Goal: Task Accomplishment & Management: Use online tool/utility

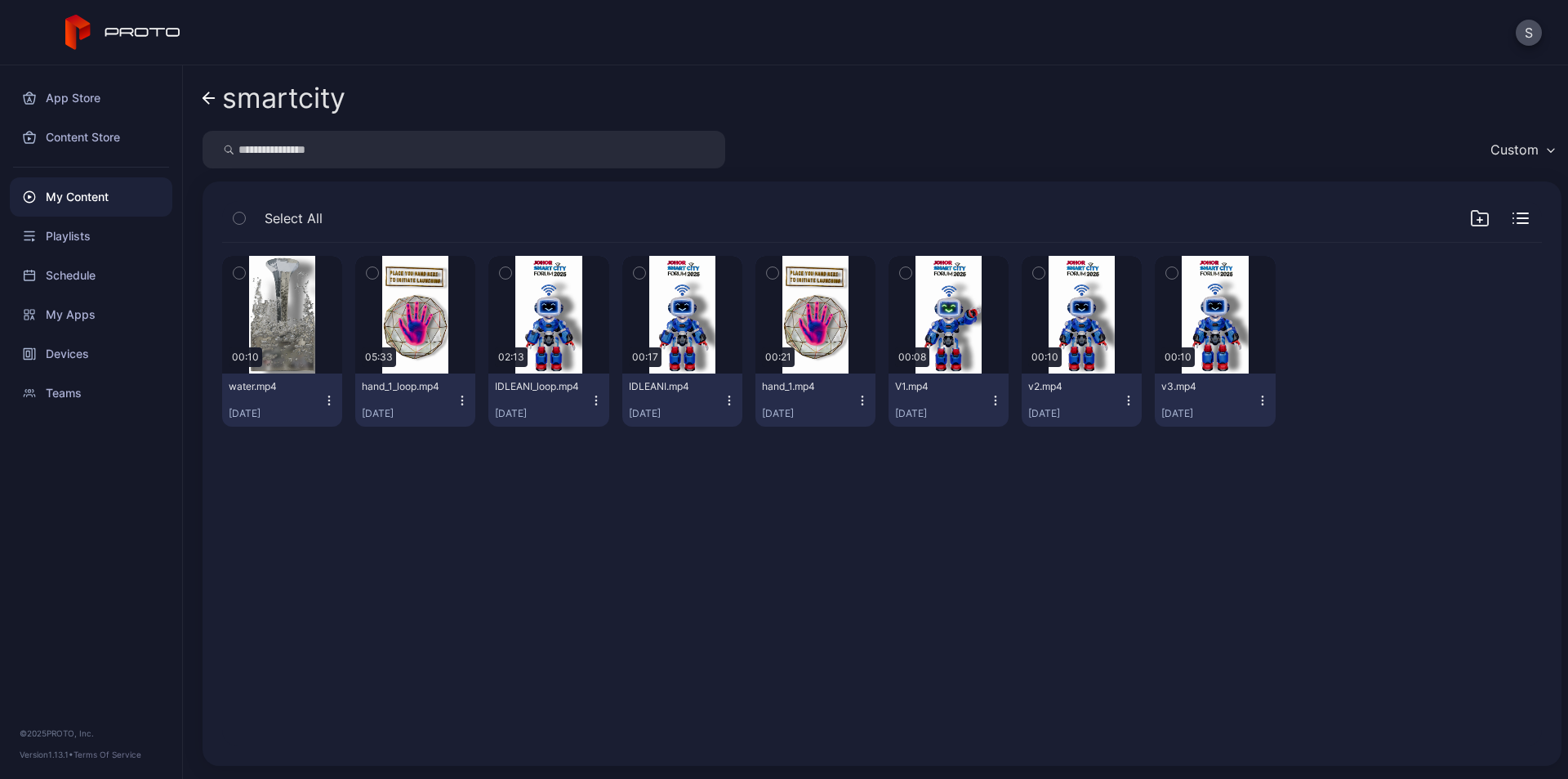
click at [205, 95] on icon at bounding box center [206, 98] width 6 height 12
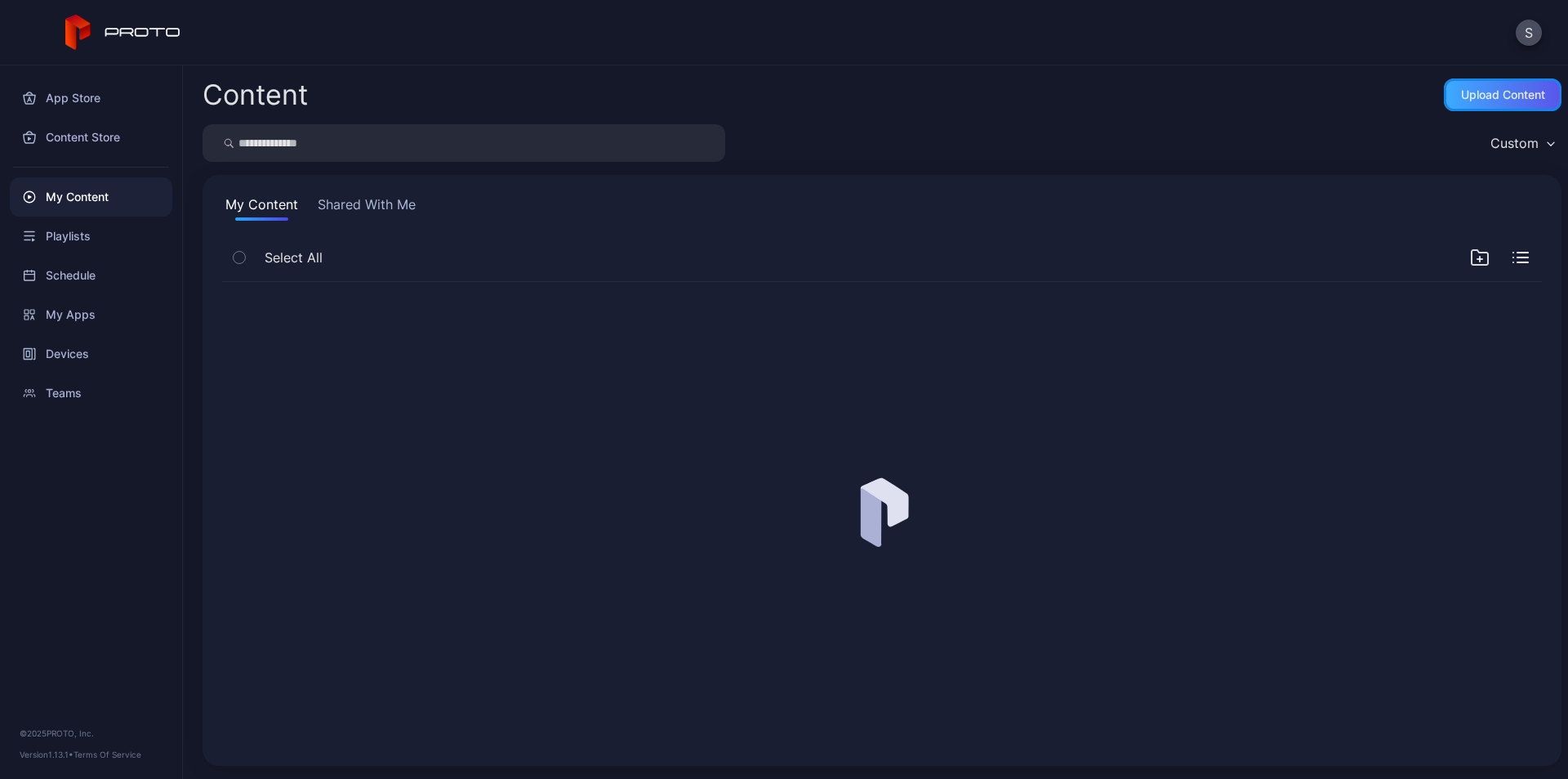
click at [1478, 94] on div "Upload Content" at bounding box center [1503, 94] width 85 height 13
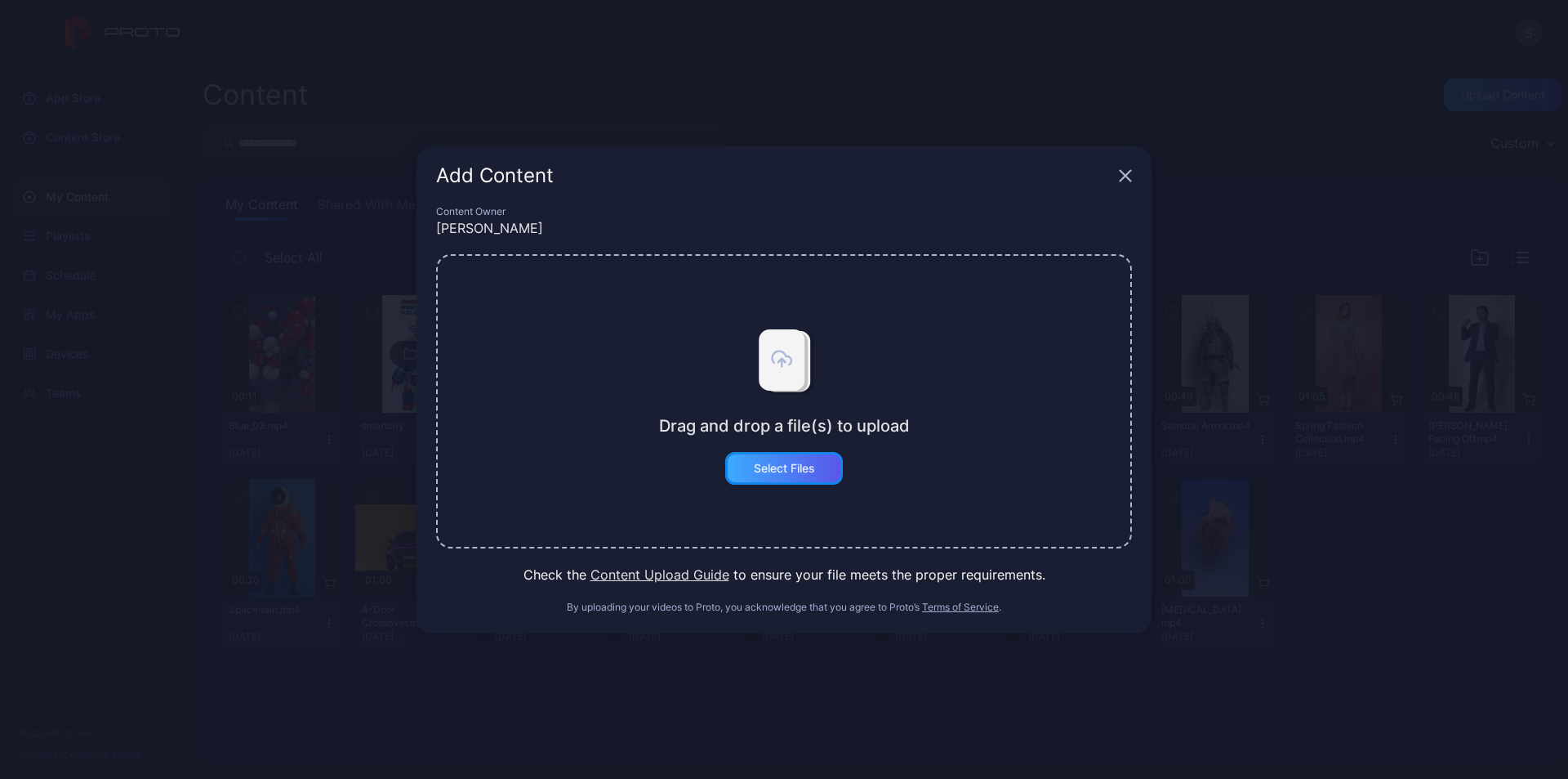
click at [786, 474] on div "Select Files" at bounding box center [784, 467] width 61 height 13
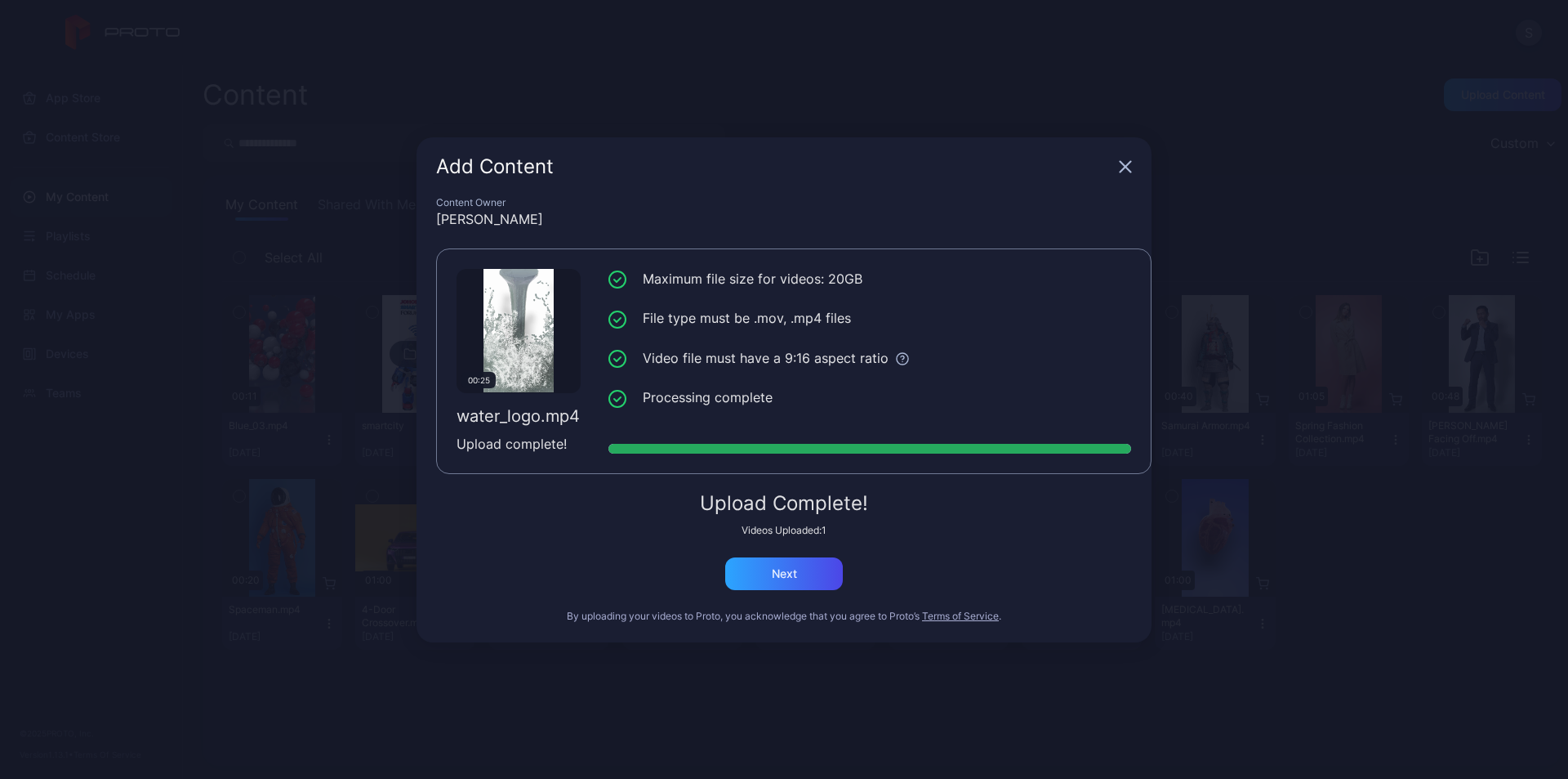
click at [521, 176] on div "Add Content" at bounding box center [775, 166] width 676 height 20
click at [812, 562] on div "Next" at bounding box center [784, 572] width 118 height 32
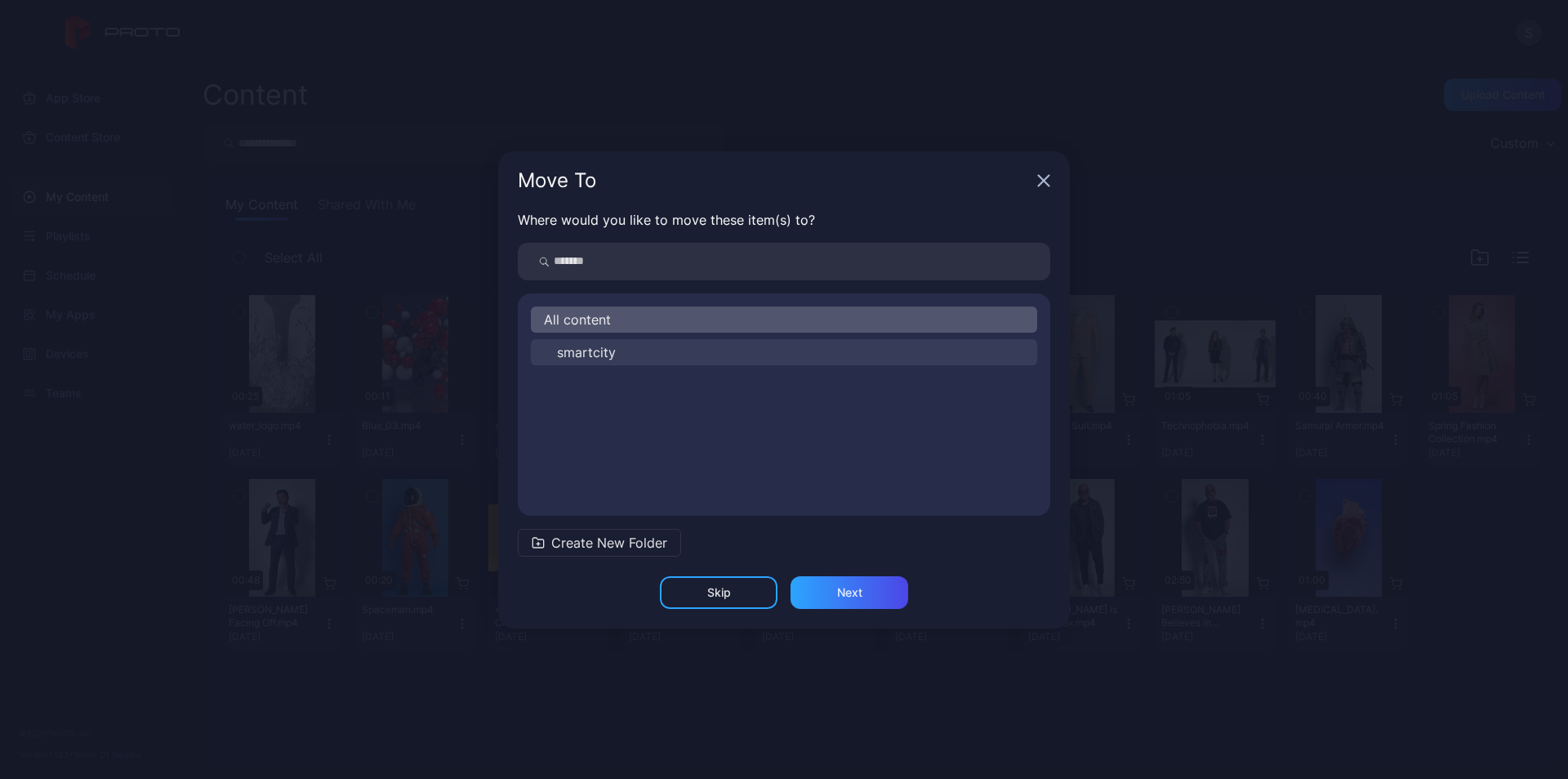
click at [615, 351] on button "smartcity" at bounding box center [784, 352] width 506 height 27
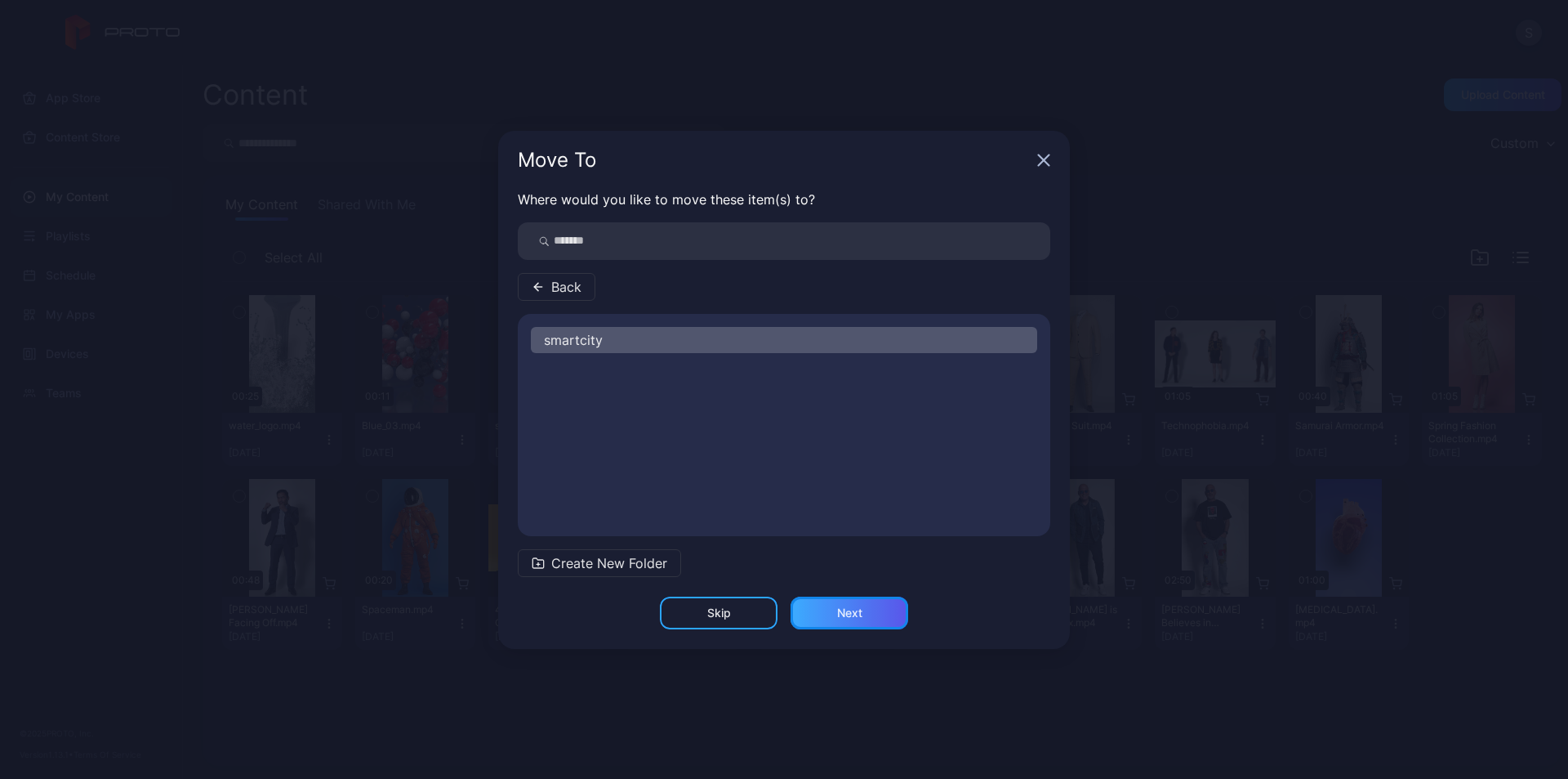
click at [838, 615] on div "Next" at bounding box center [849, 612] width 26 height 13
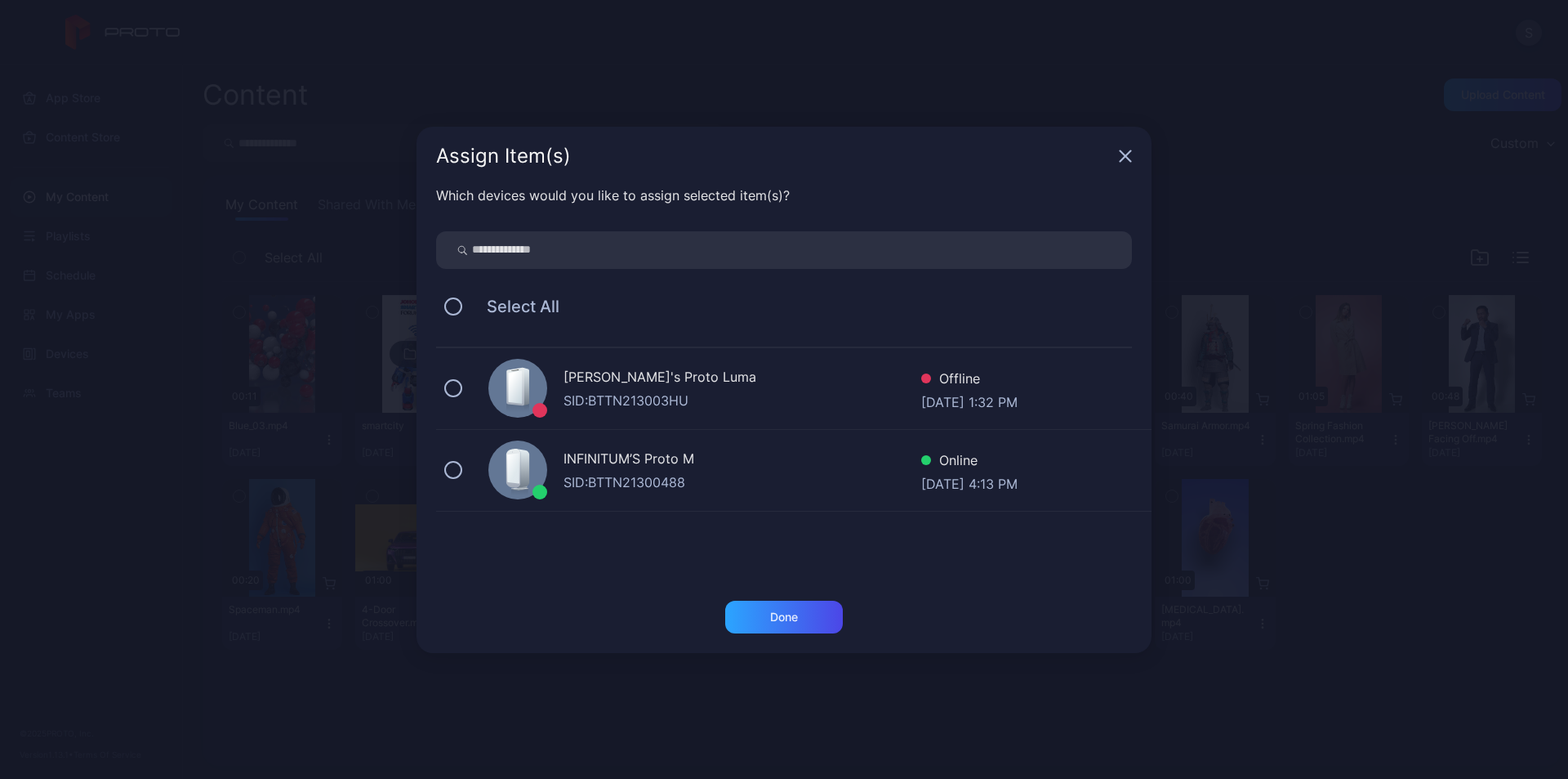
click at [586, 465] on div "INFINITUM’S Proto M" at bounding box center [742, 460] width 358 height 24
click at [811, 620] on div "Done" at bounding box center [784, 616] width 118 height 32
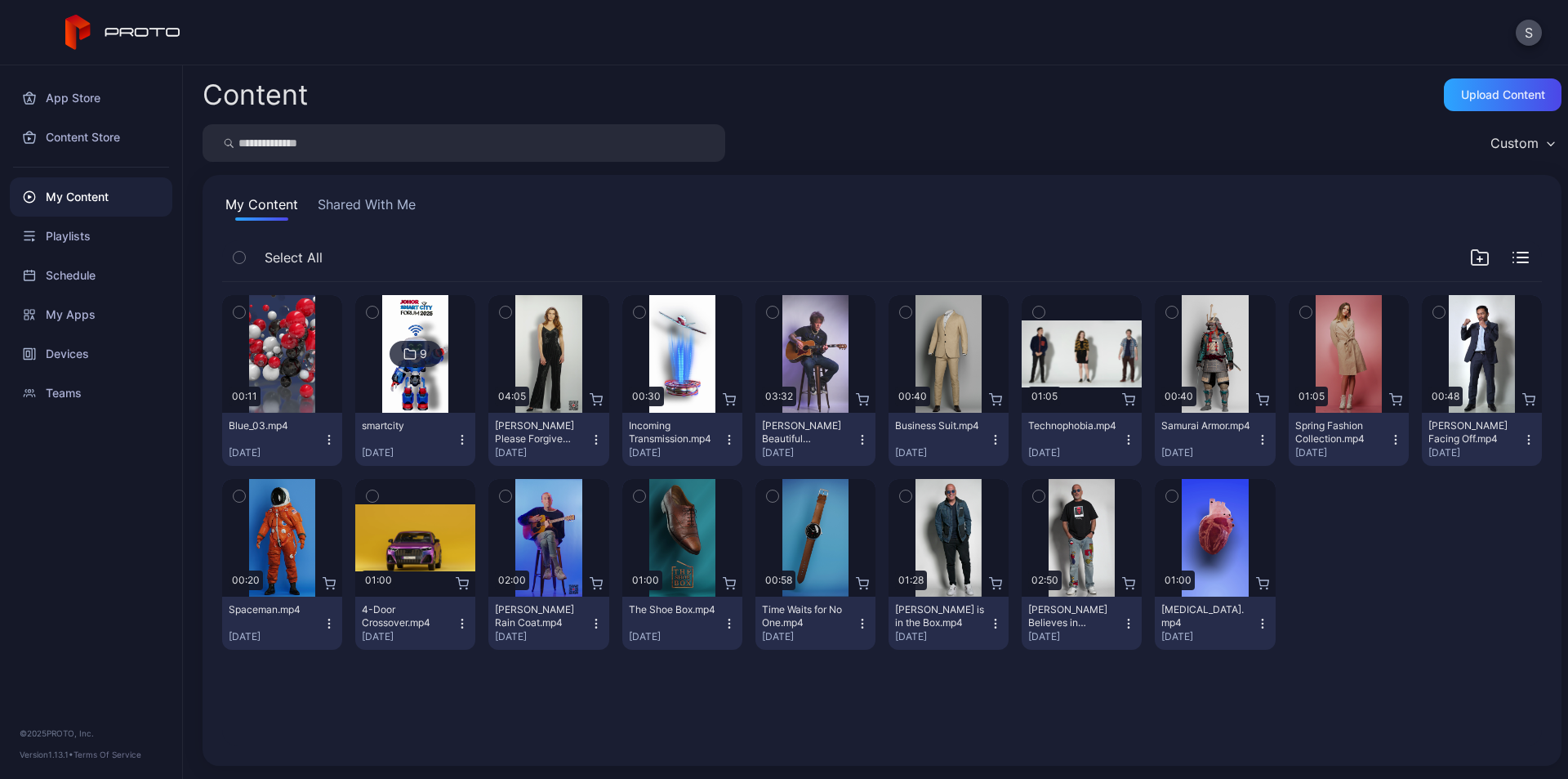
click at [403, 352] on icon at bounding box center [409, 354] width 13 height 20
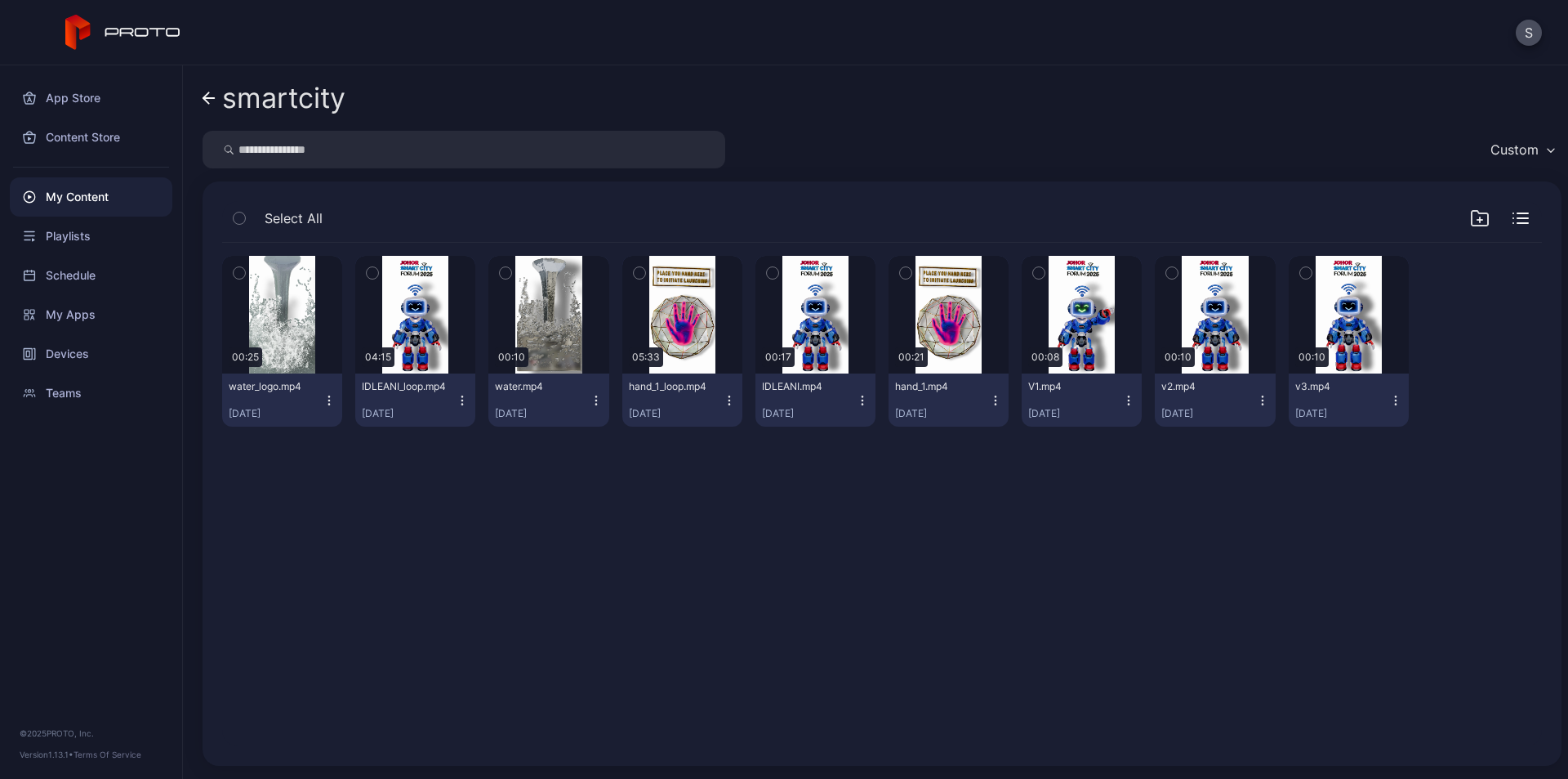
click at [327, 398] on icon "button" at bounding box center [328, 399] width 13 height 13
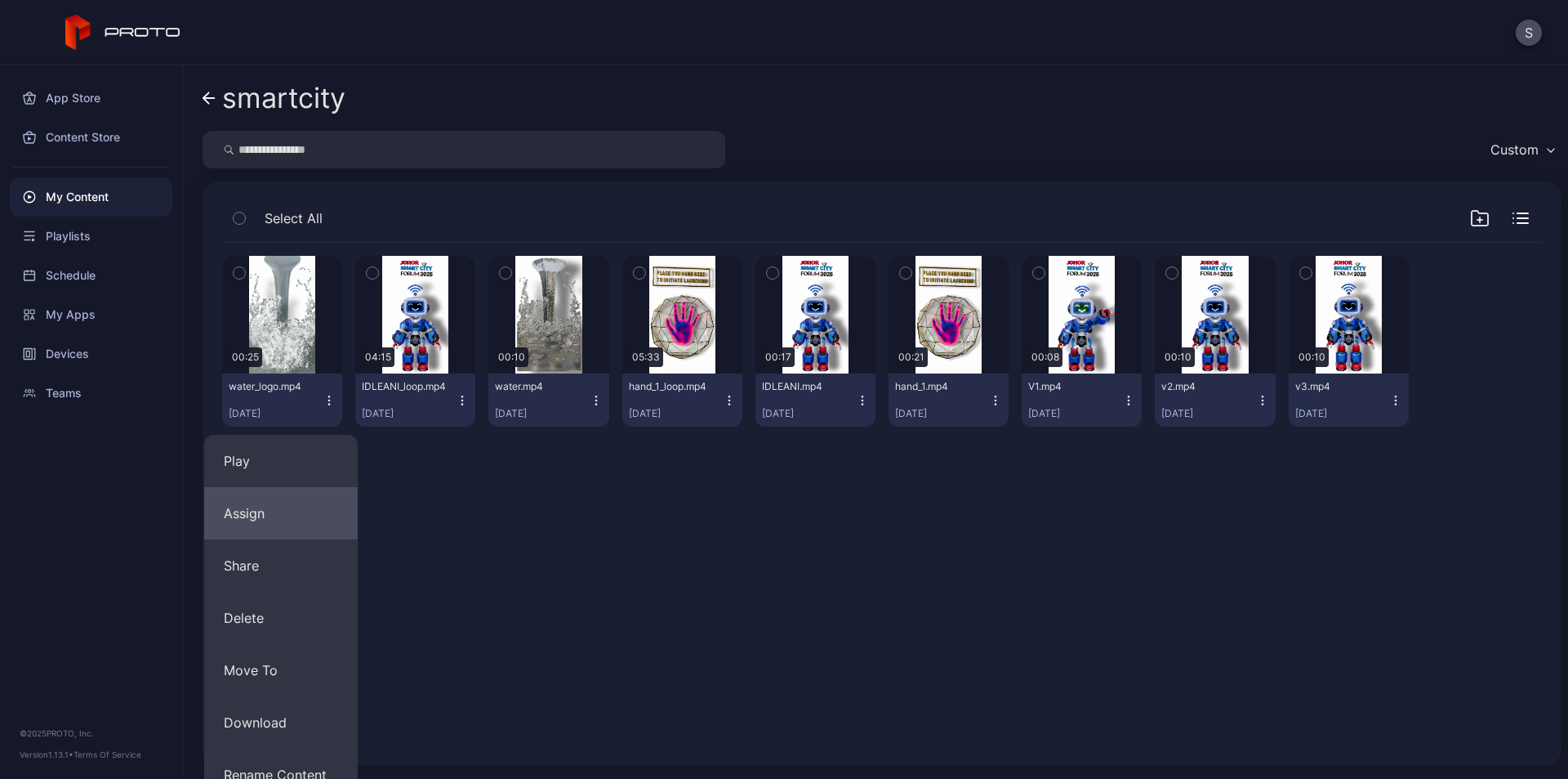
click at [275, 519] on button "Assign" at bounding box center [281, 512] width 153 height 52
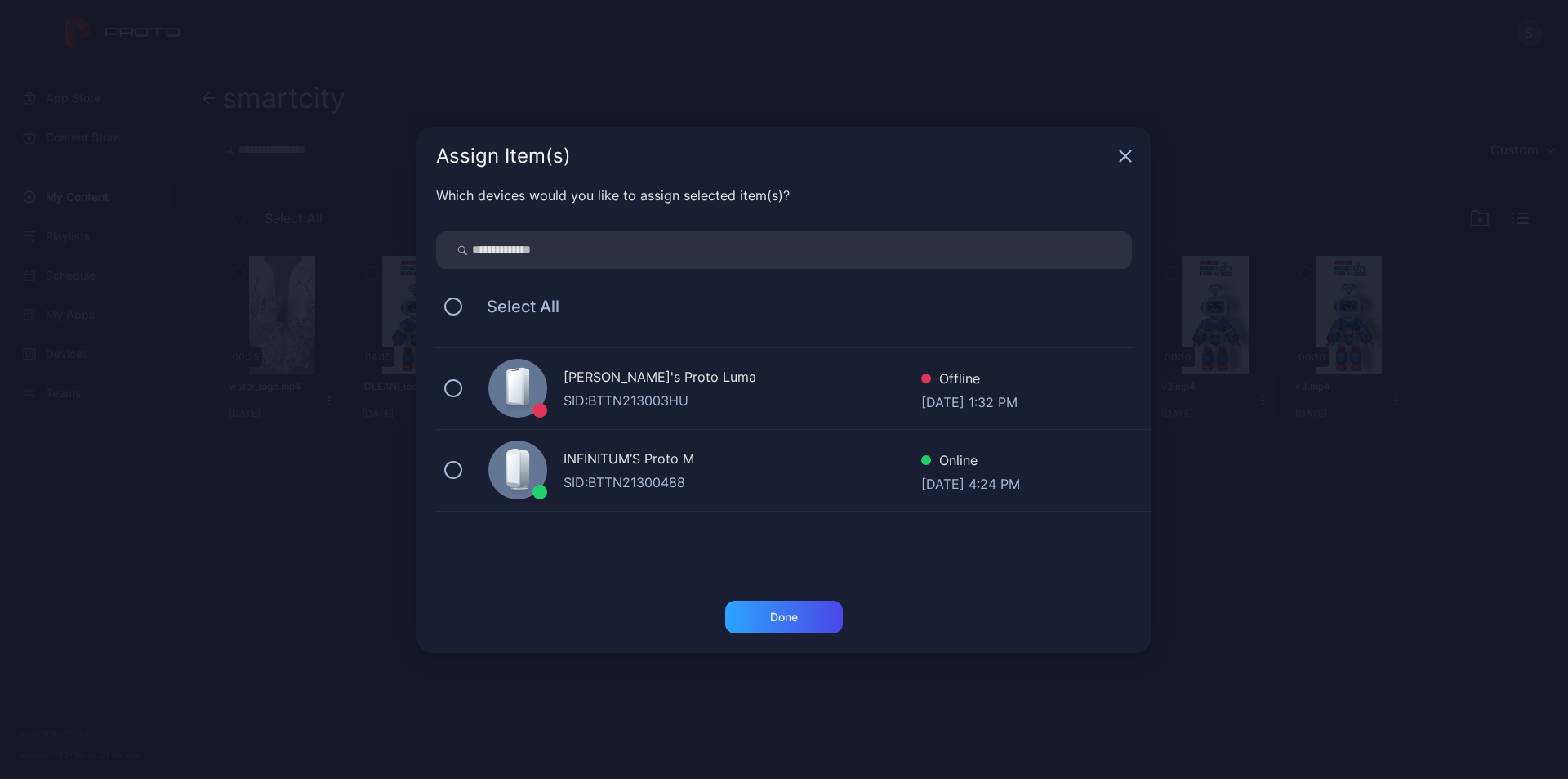
click at [698, 467] on div "INFINITUM’S Proto M" at bounding box center [742, 460] width 358 height 24
click at [776, 614] on div "Done" at bounding box center [784, 616] width 28 height 13
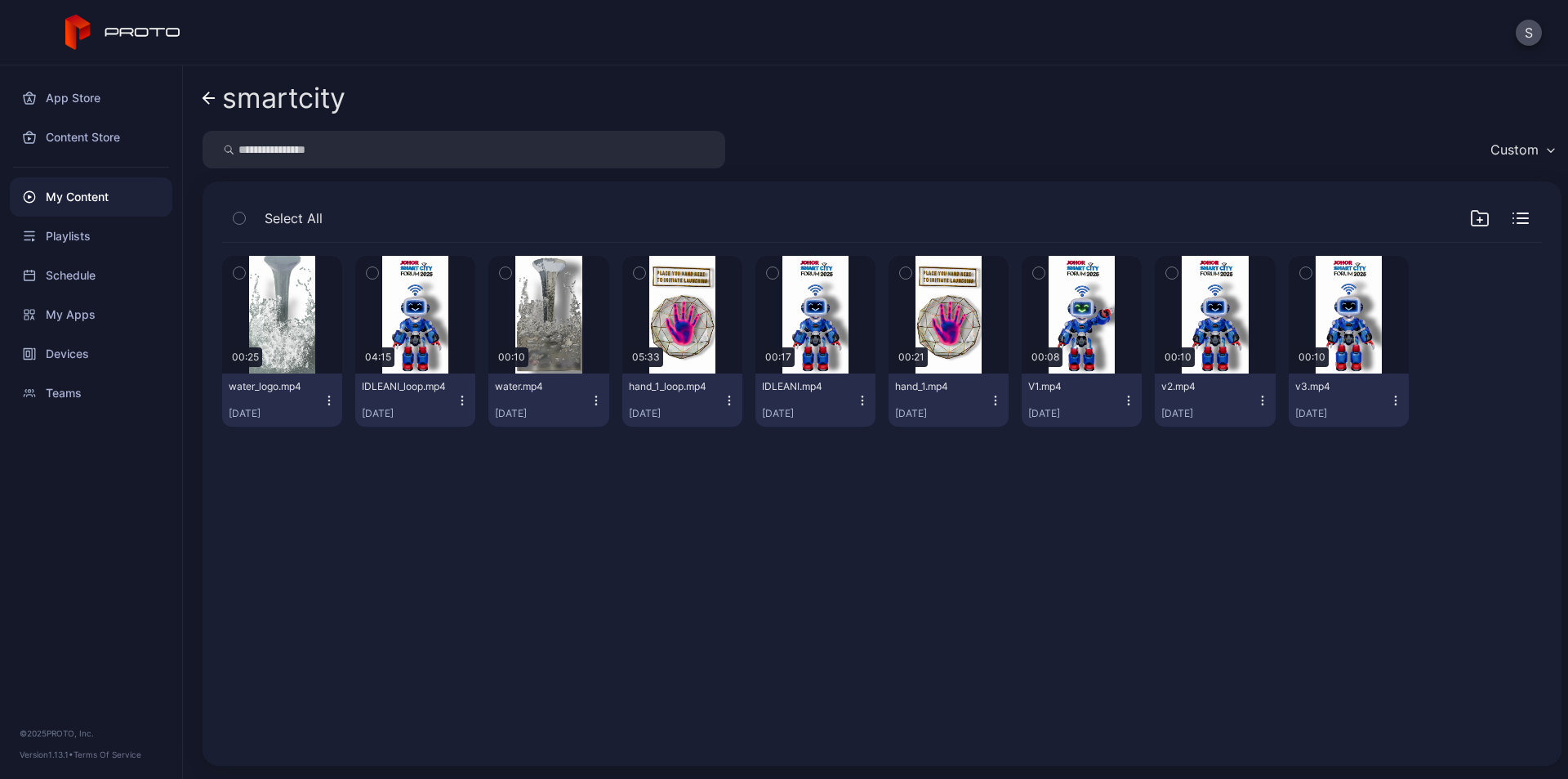
click at [327, 393] on icon "button" at bounding box center [328, 399] width 13 height 13
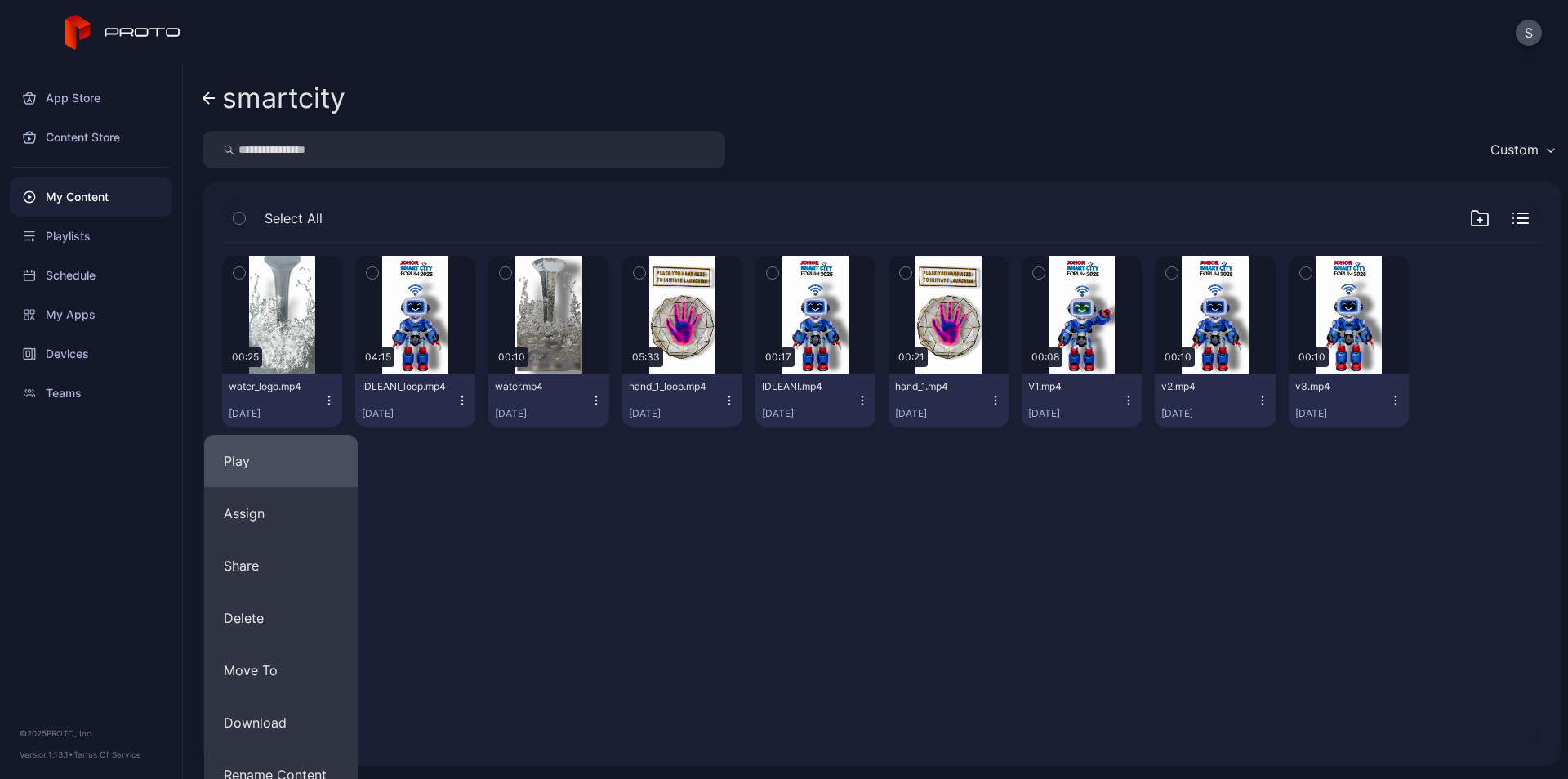
click at [299, 459] on button "Play" at bounding box center [281, 460] width 153 height 52
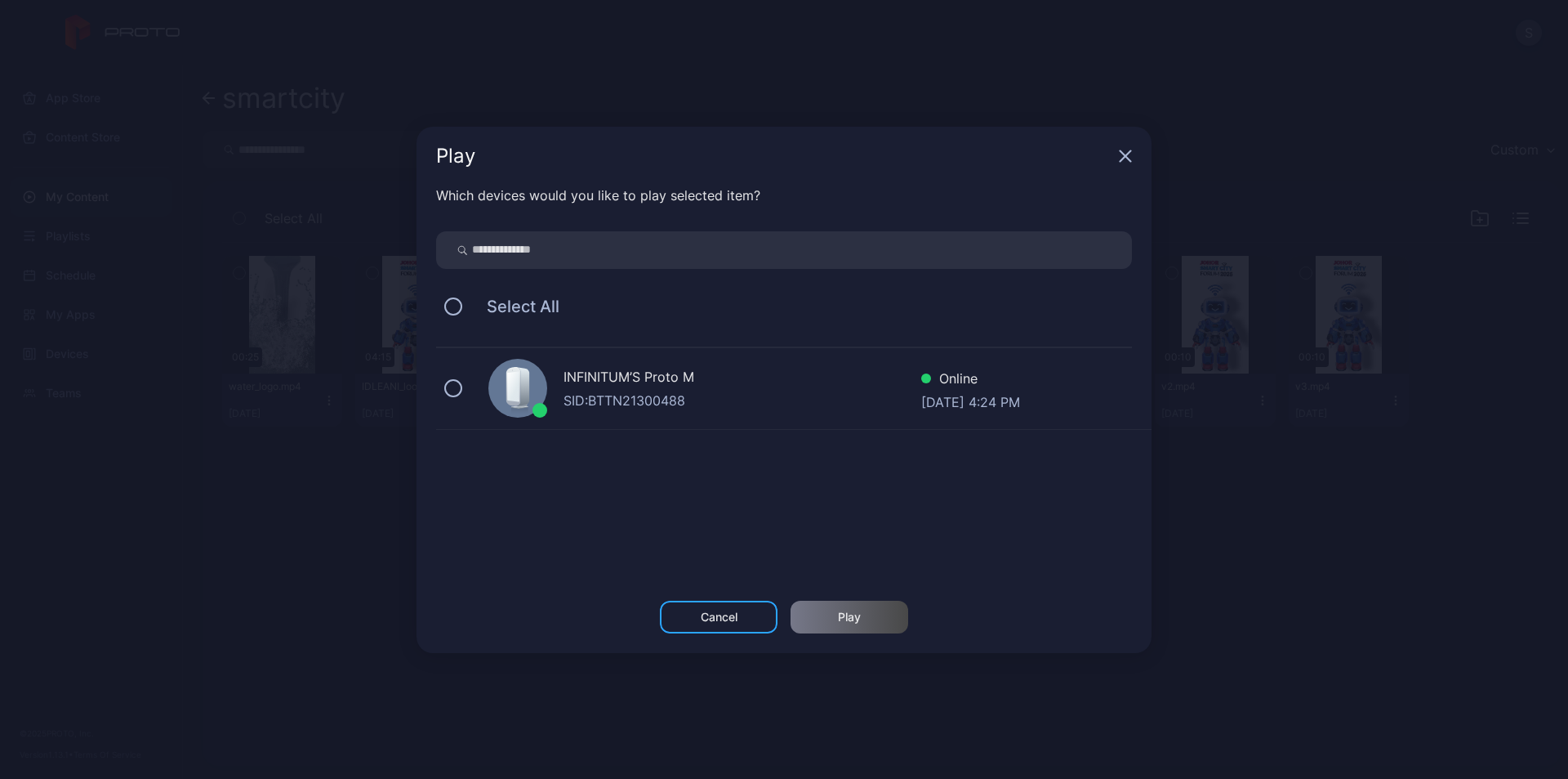
click at [789, 404] on div "SID: BTTN21300488" at bounding box center [742, 400] width 358 height 20
click at [853, 616] on div "Play" at bounding box center [848, 616] width 23 height 13
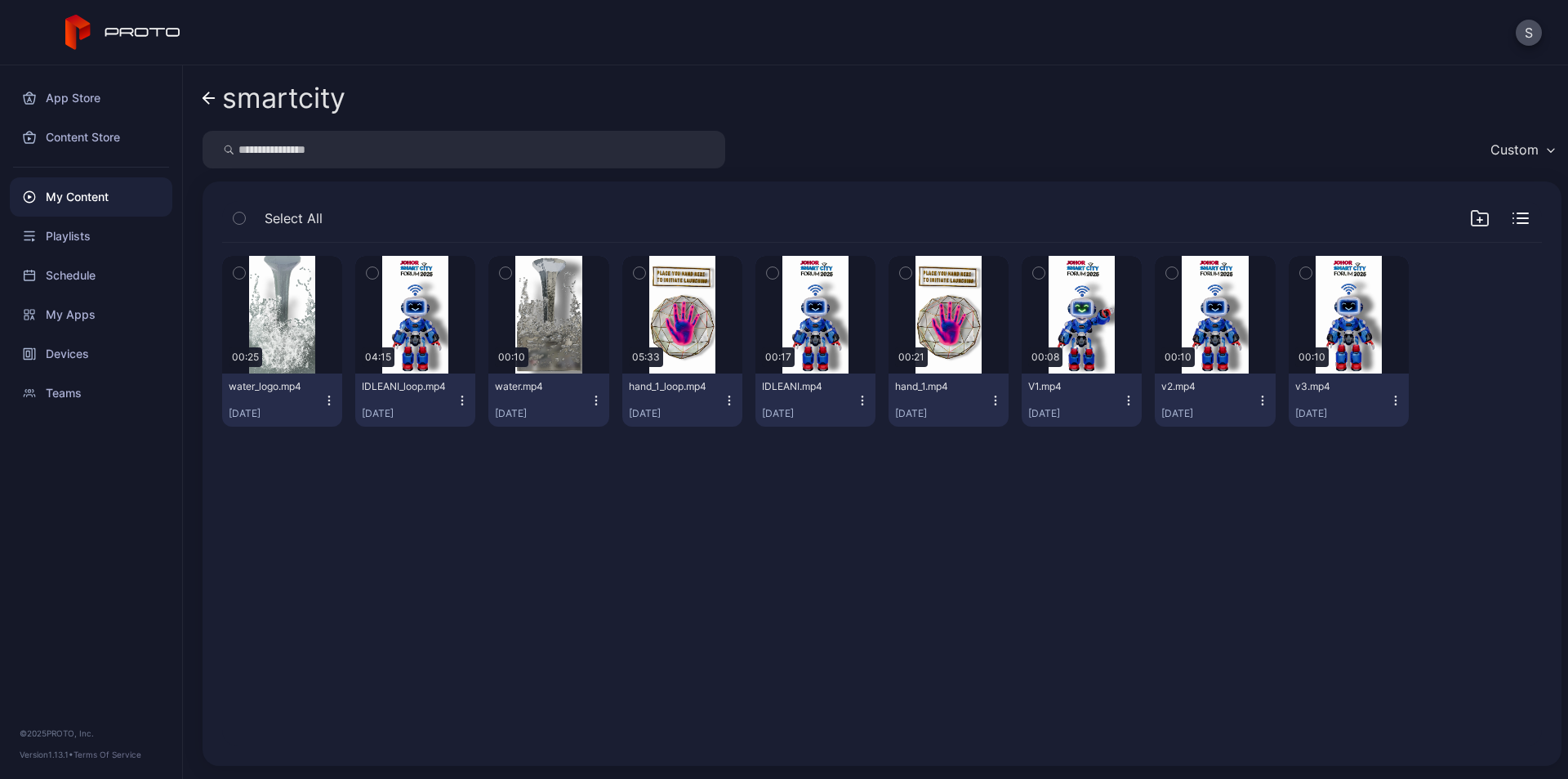
click at [209, 100] on icon at bounding box center [208, 98] width 13 height 14
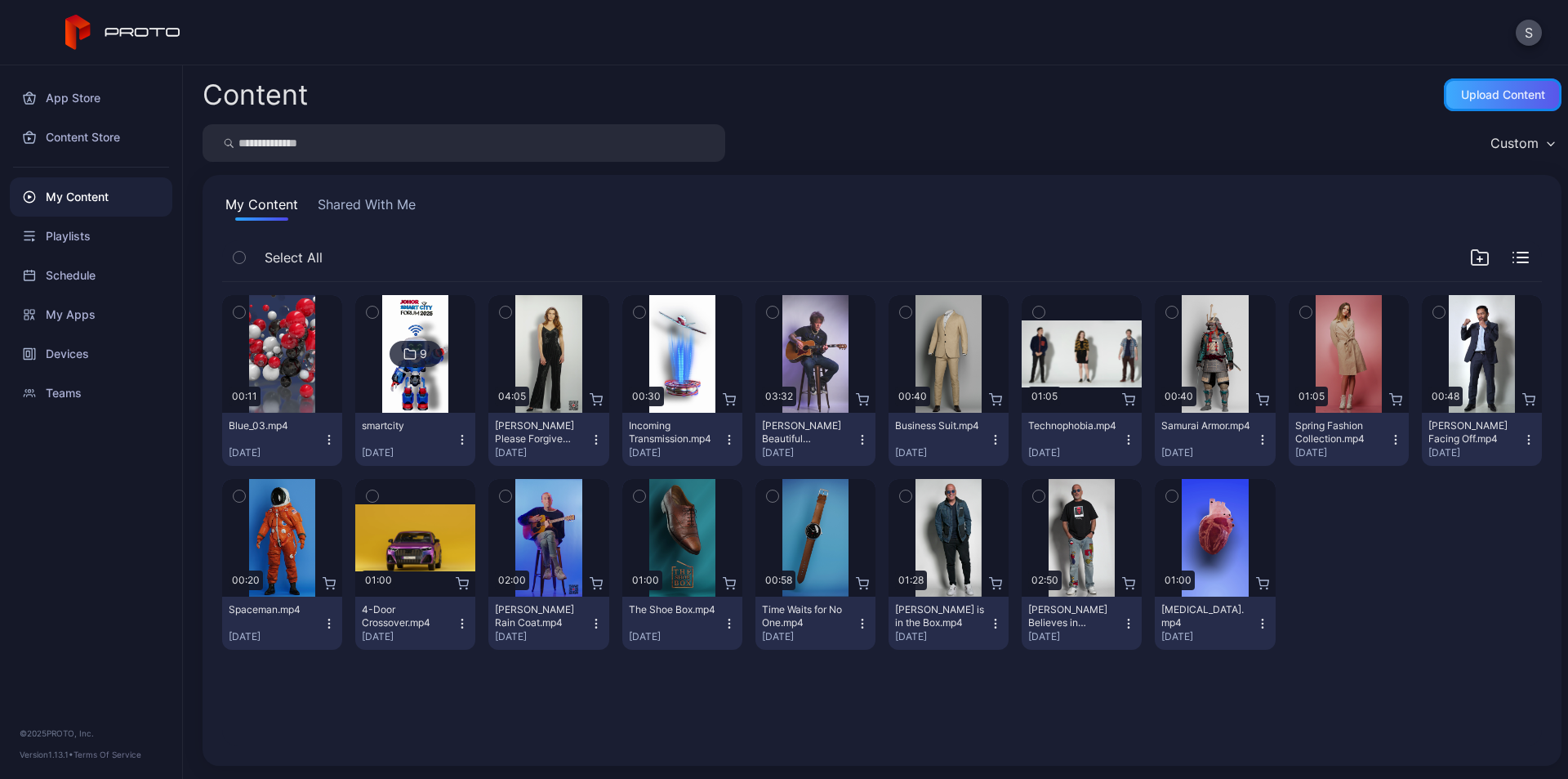
click at [1506, 100] on div "Upload Content" at bounding box center [1503, 94] width 85 height 13
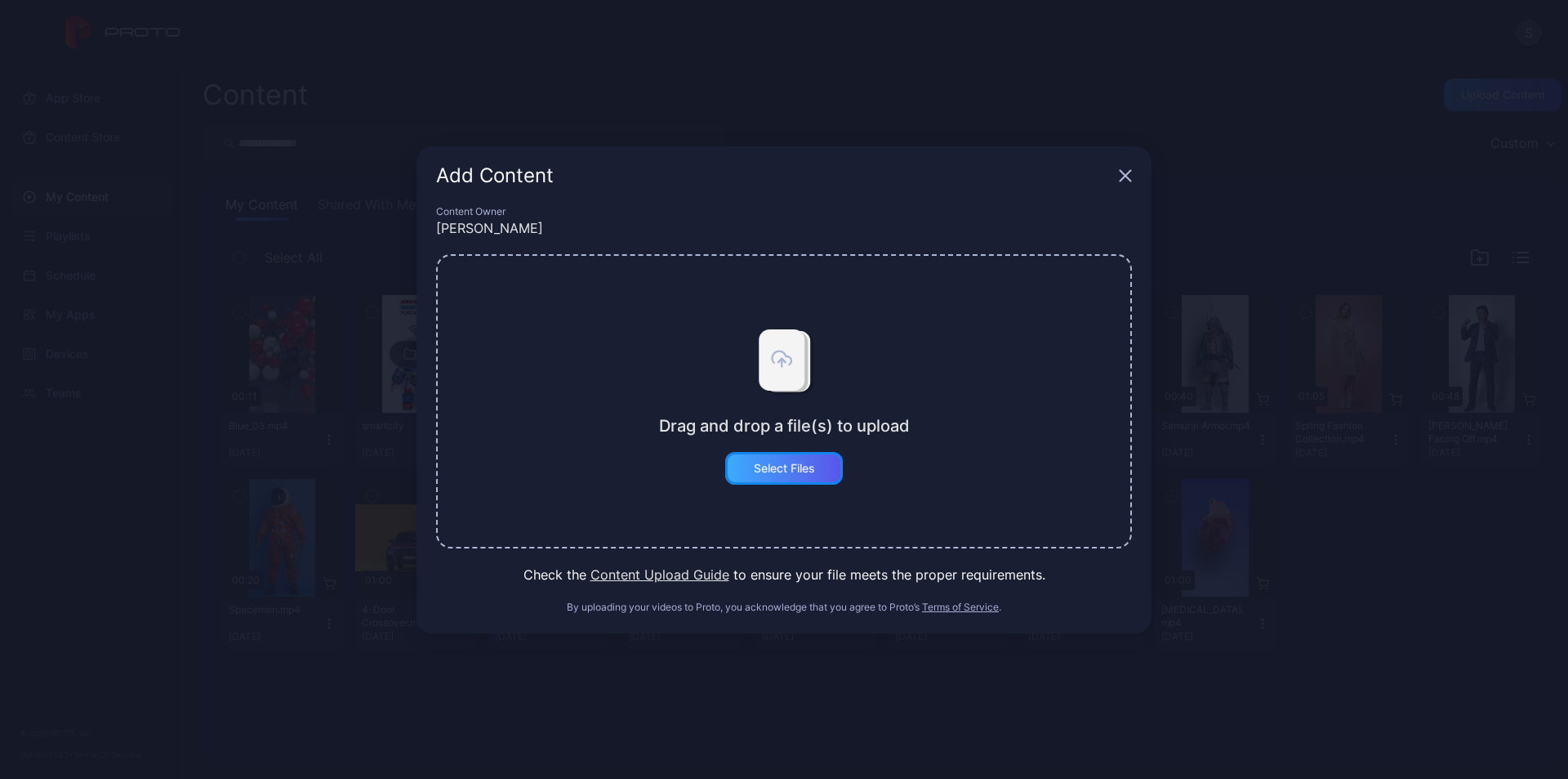
click at [787, 472] on div "Select Files" at bounding box center [784, 467] width 61 height 13
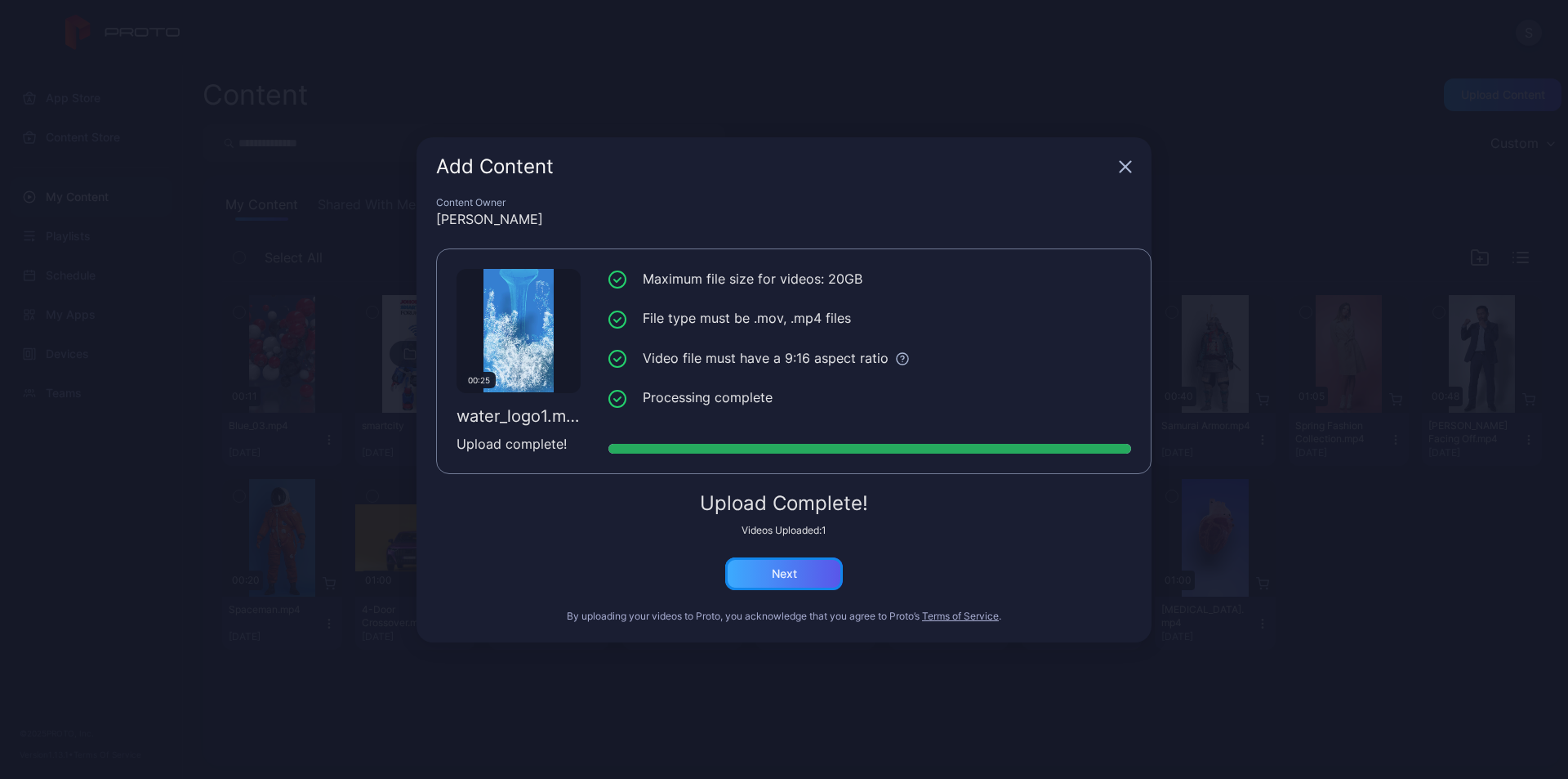
click at [807, 577] on div "Next" at bounding box center [784, 572] width 118 height 32
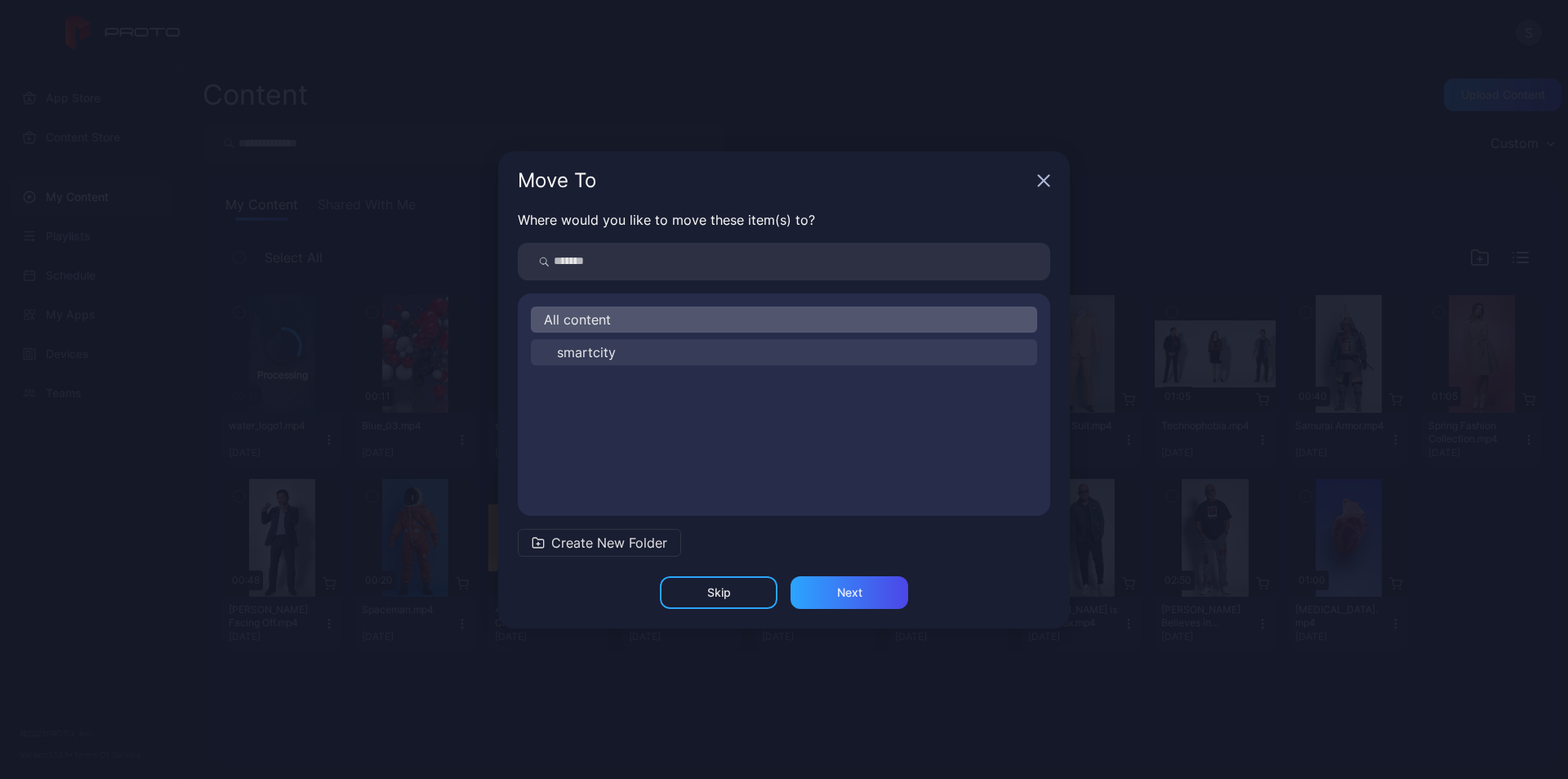
click at [661, 354] on button "smartcity" at bounding box center [784, 352] width 506 height 27
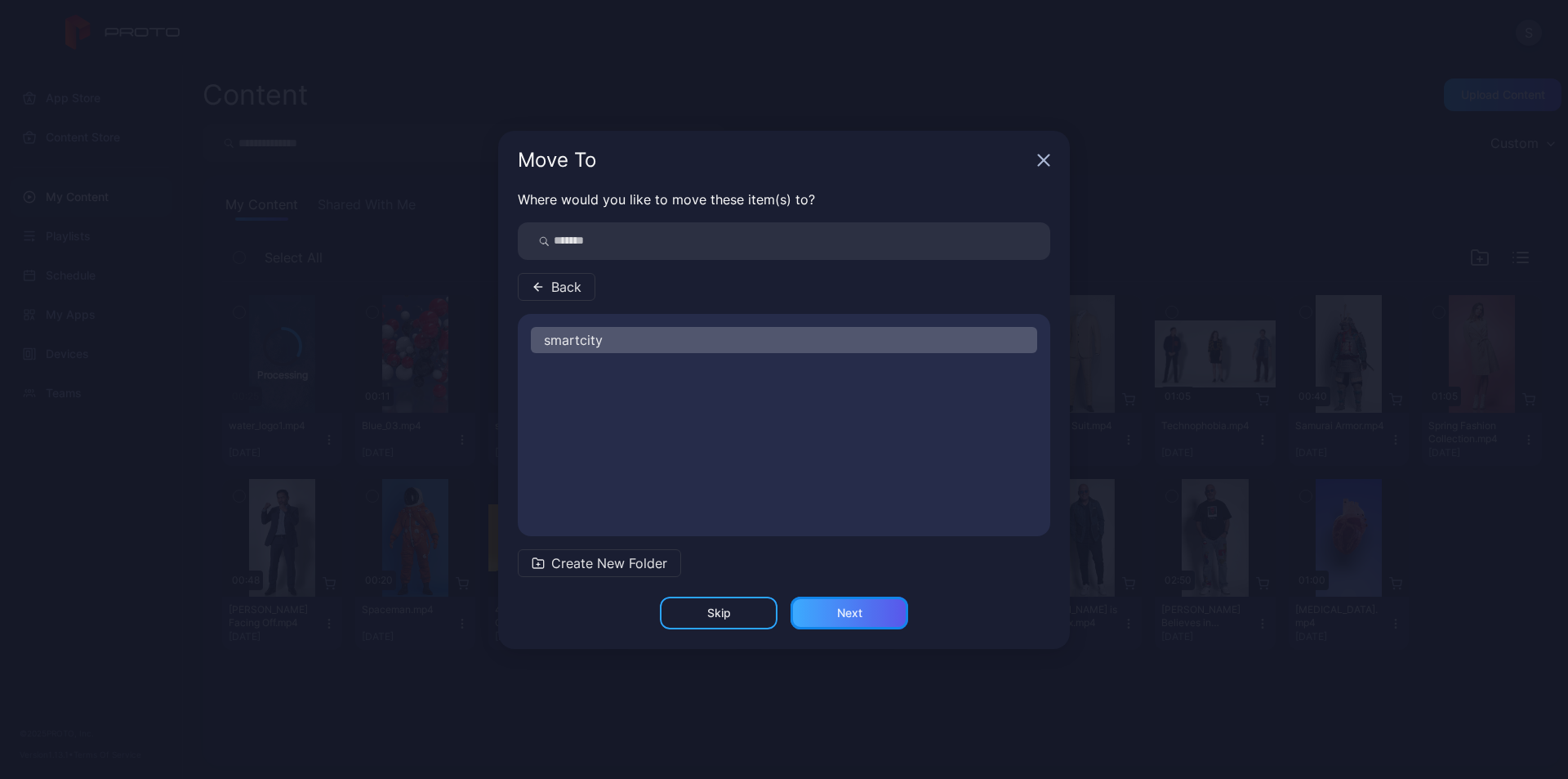
click at [851, 621] on div "Next" at bounding box center [849, 612] width 118 height 32
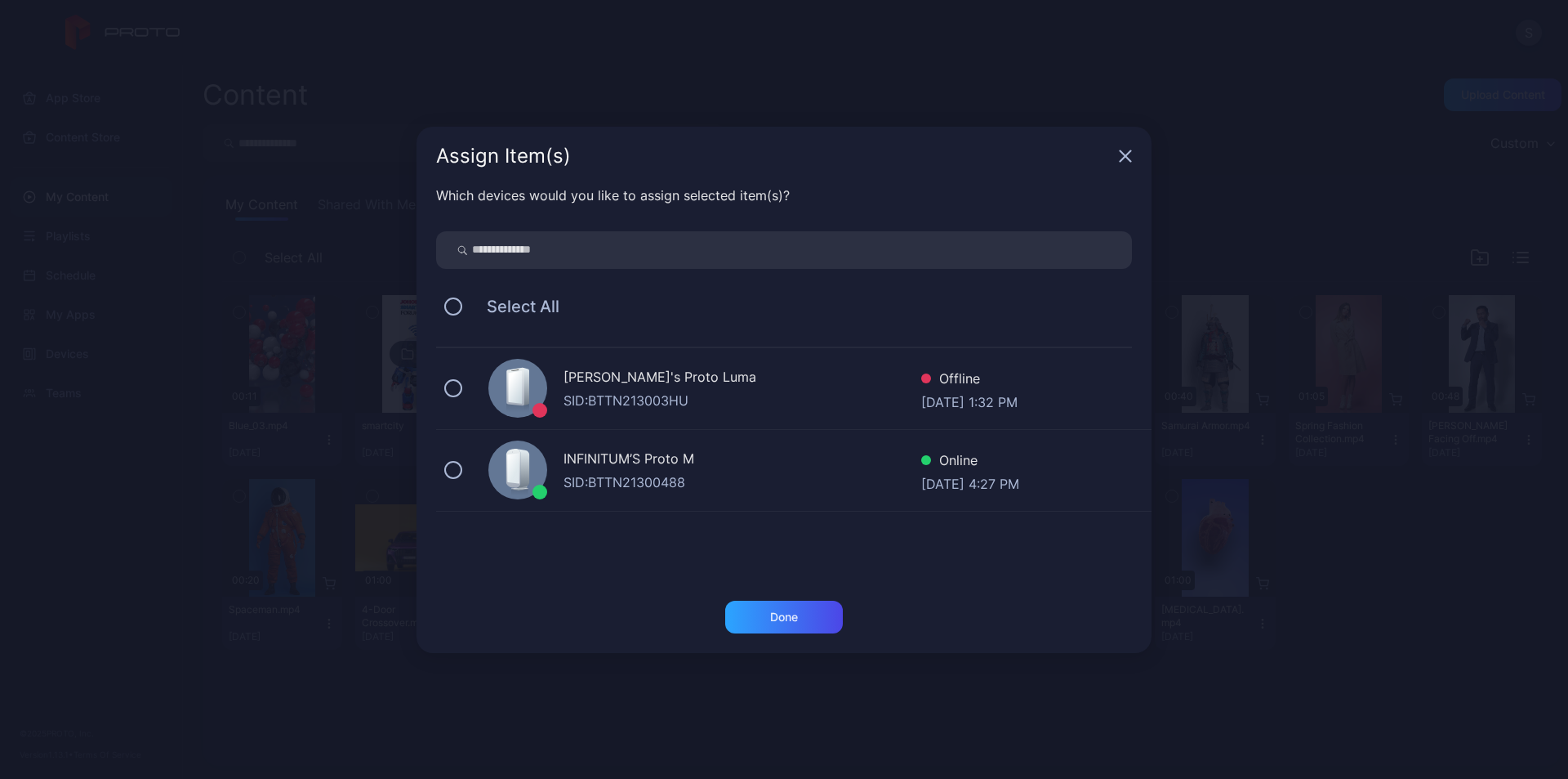
click at [630, 470] on div "INFINITUM’S Proto M" at bounding box center [742, 460] width 358 height 24
click at [784, 606] on div "Done" at bounding box center [784, 616] width 118 height 32
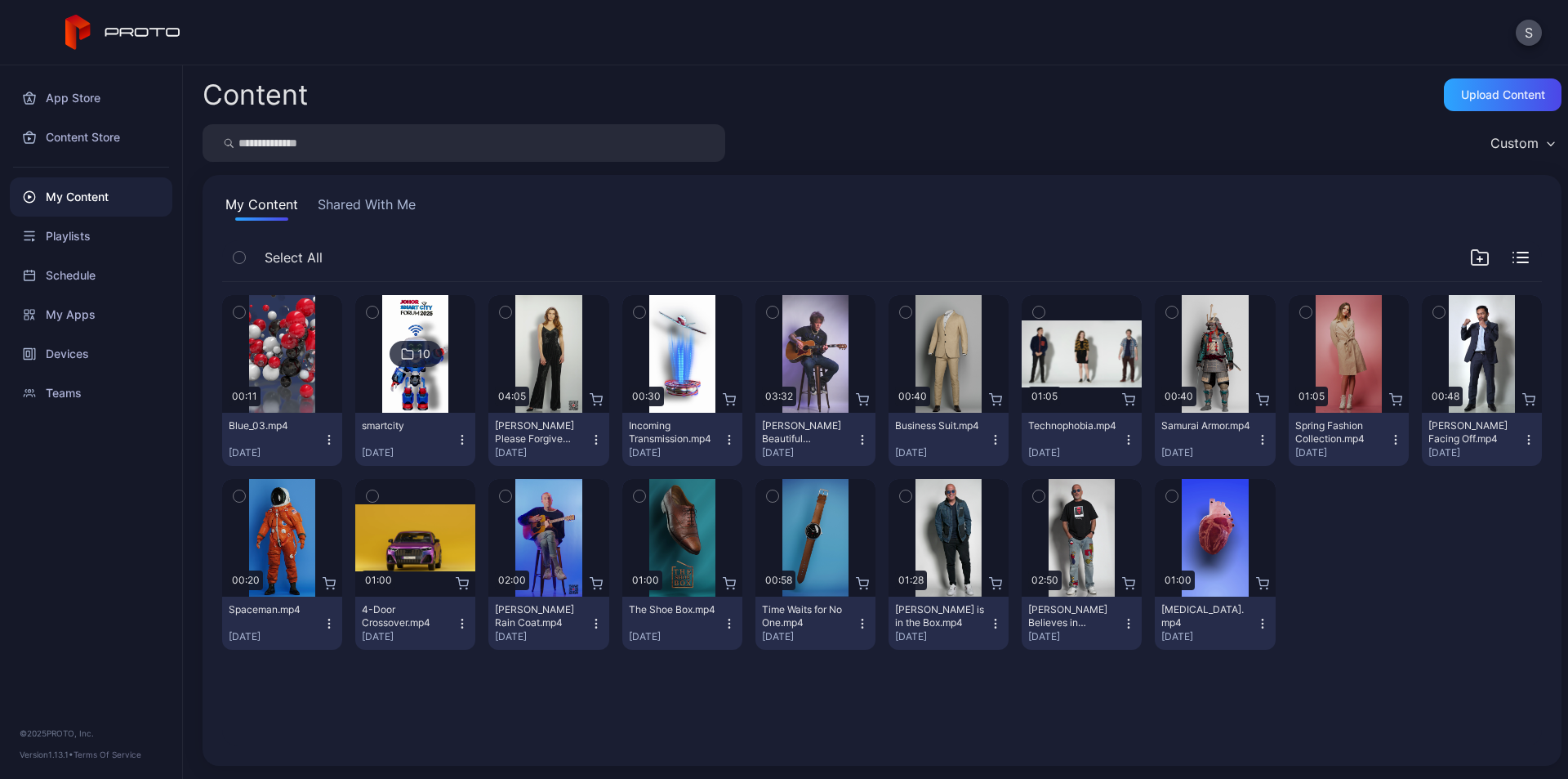
click at [410, 352] on icon at bounding box center [407, 354] width 11 height 10
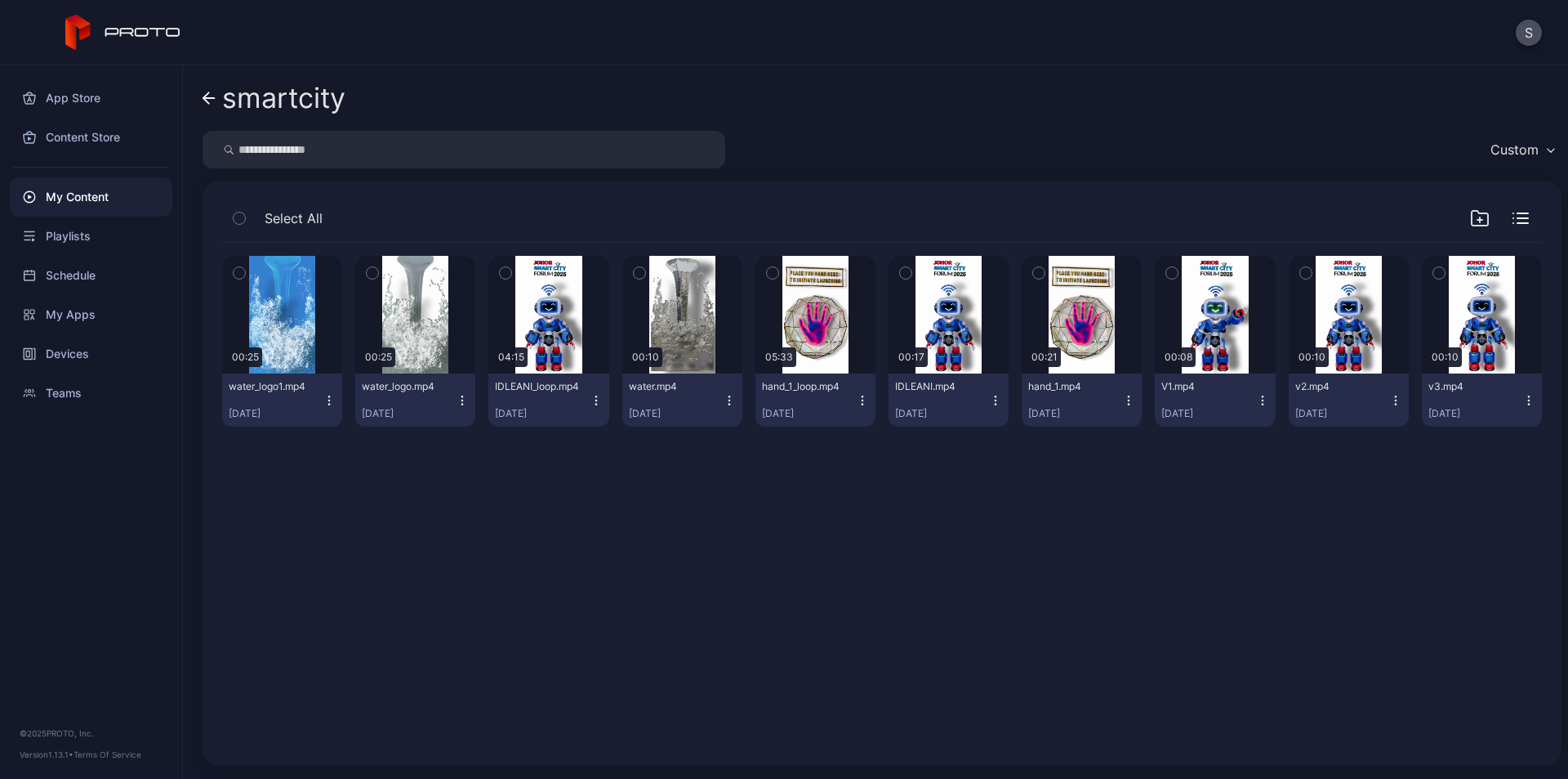
click at [326, 397] on icon "button" at bounding box center [328, 399] width 13 height 13
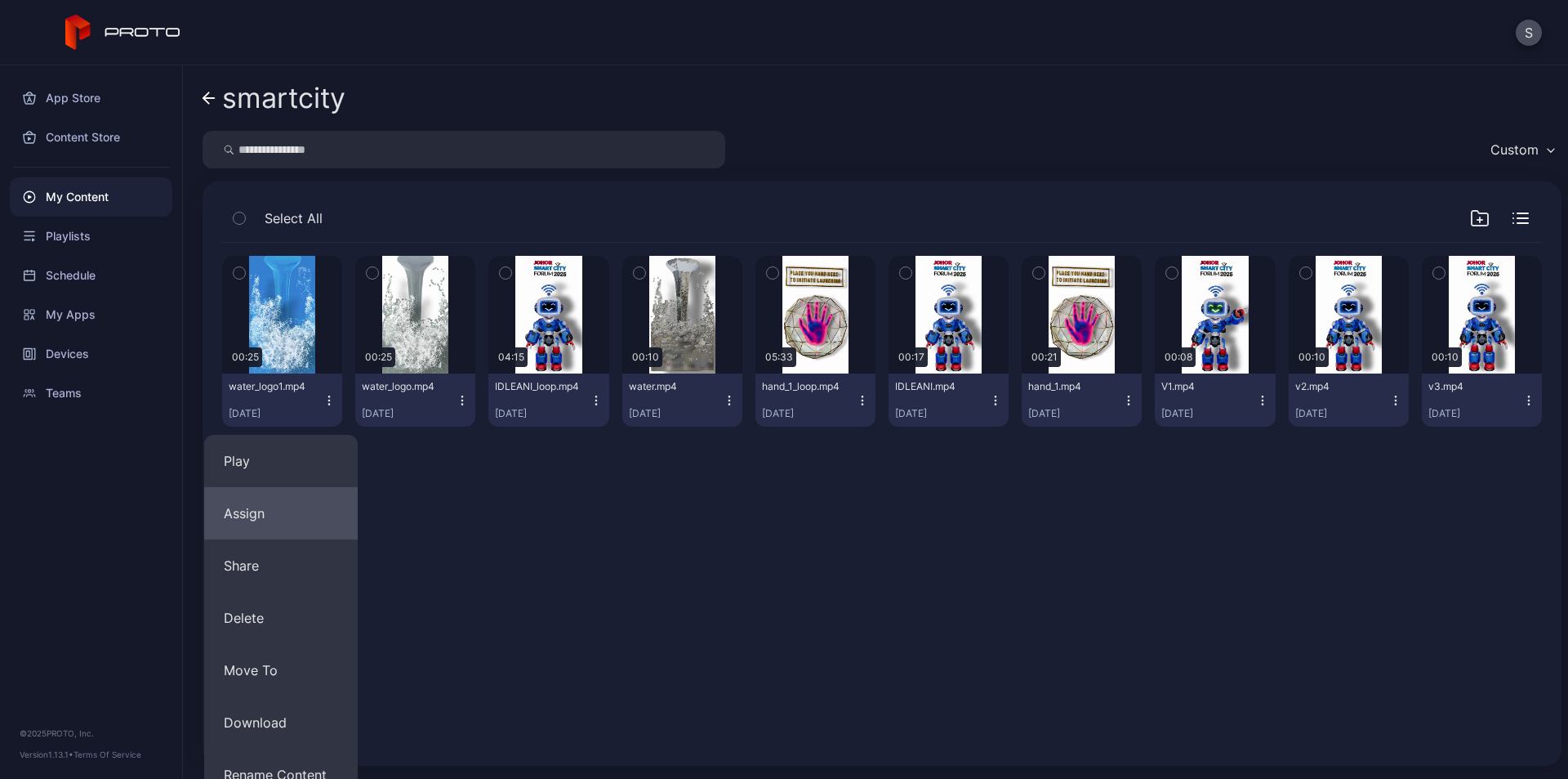
click at [275, 520] on button "Assign" at bounding box center [281, 512] width 153 height 52
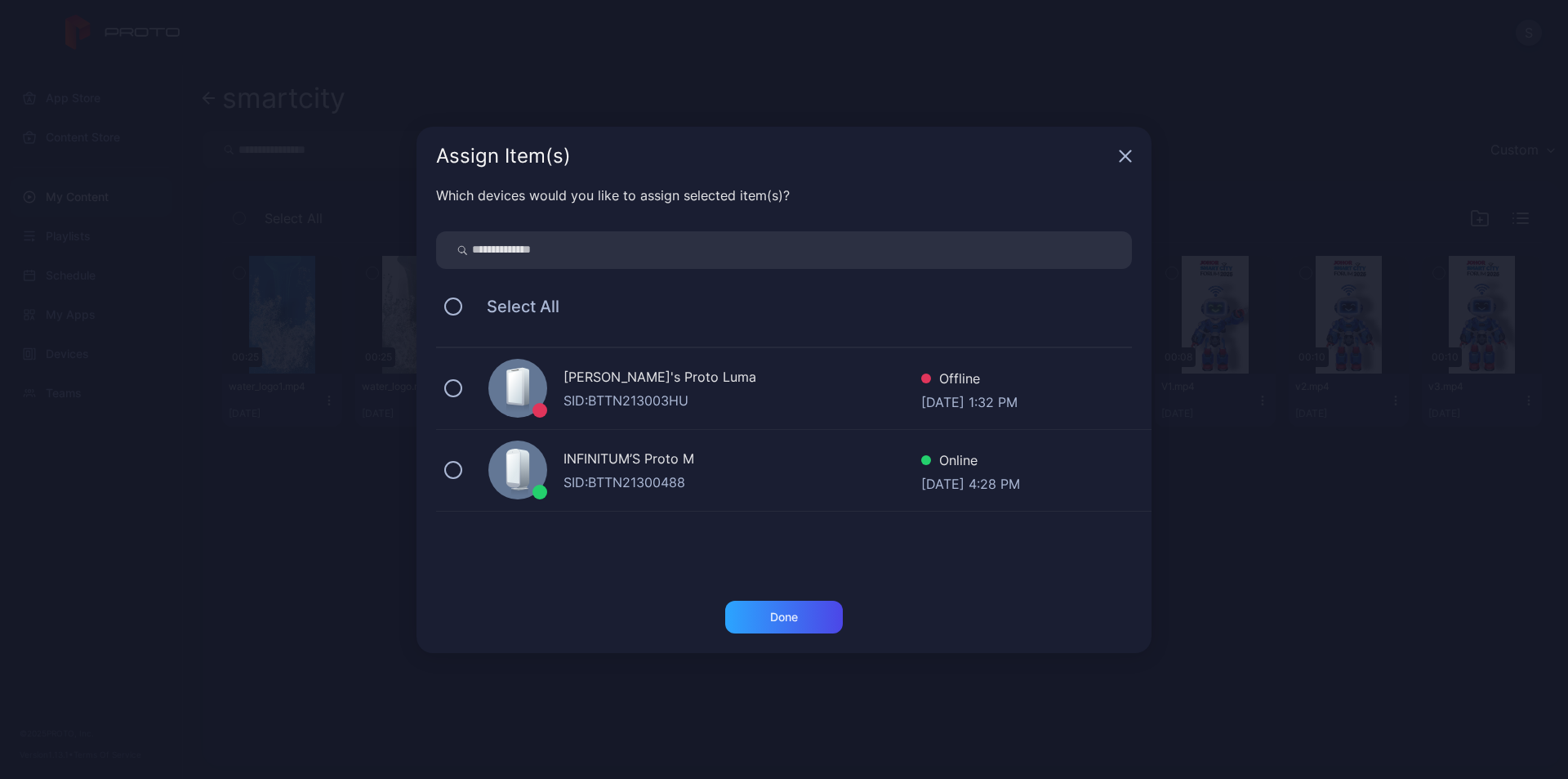
click at [661, 478] on div "SID: BTTN21300488" at bounding box center [742, 482] width 358 height 20
click at [780, 614] on div "Done" at bounding box center [784, 616] width 28 height 13
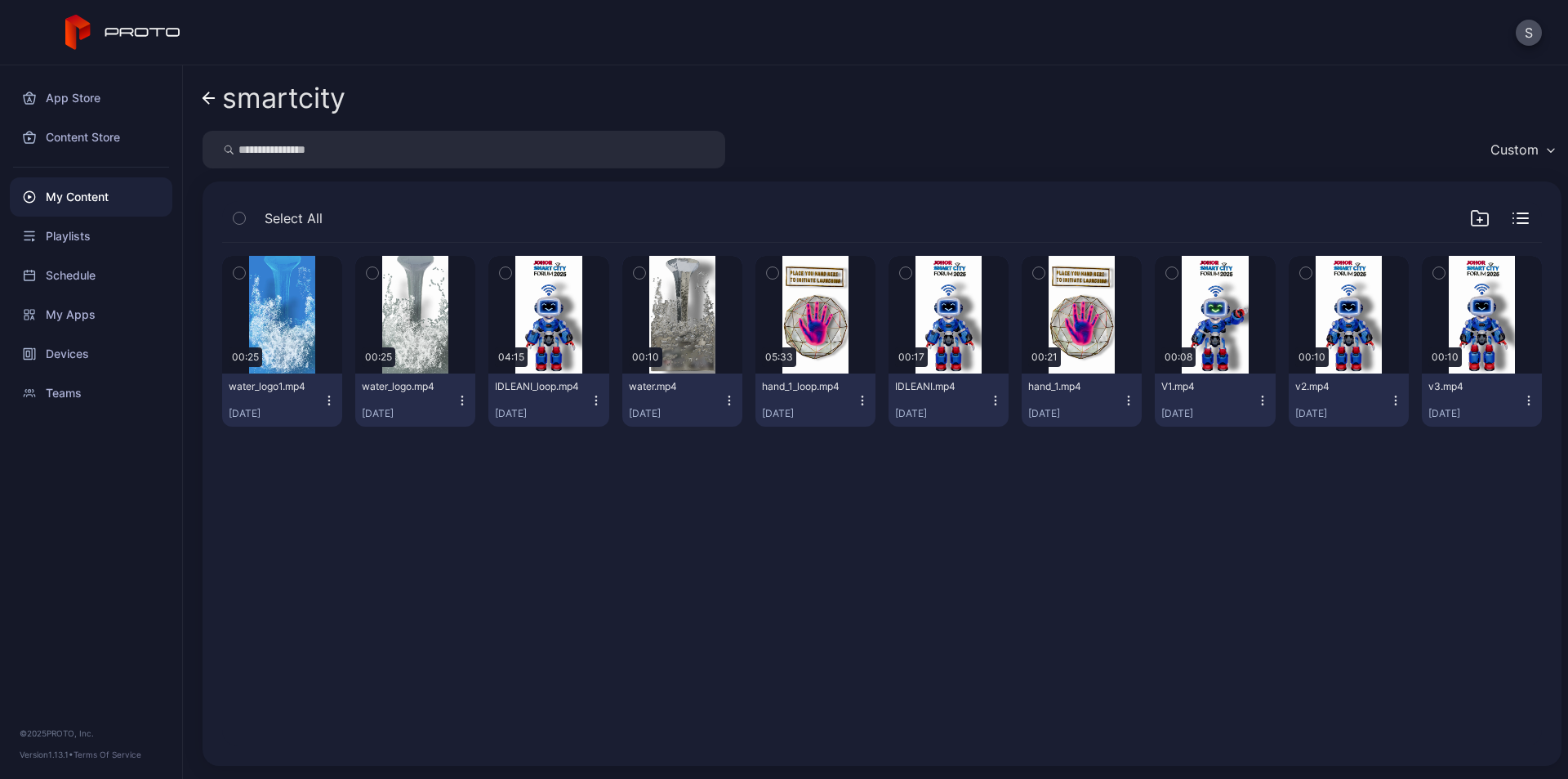
click at [322, 399] on icon "button" at bounding box center [328, 399] width 13 height 13
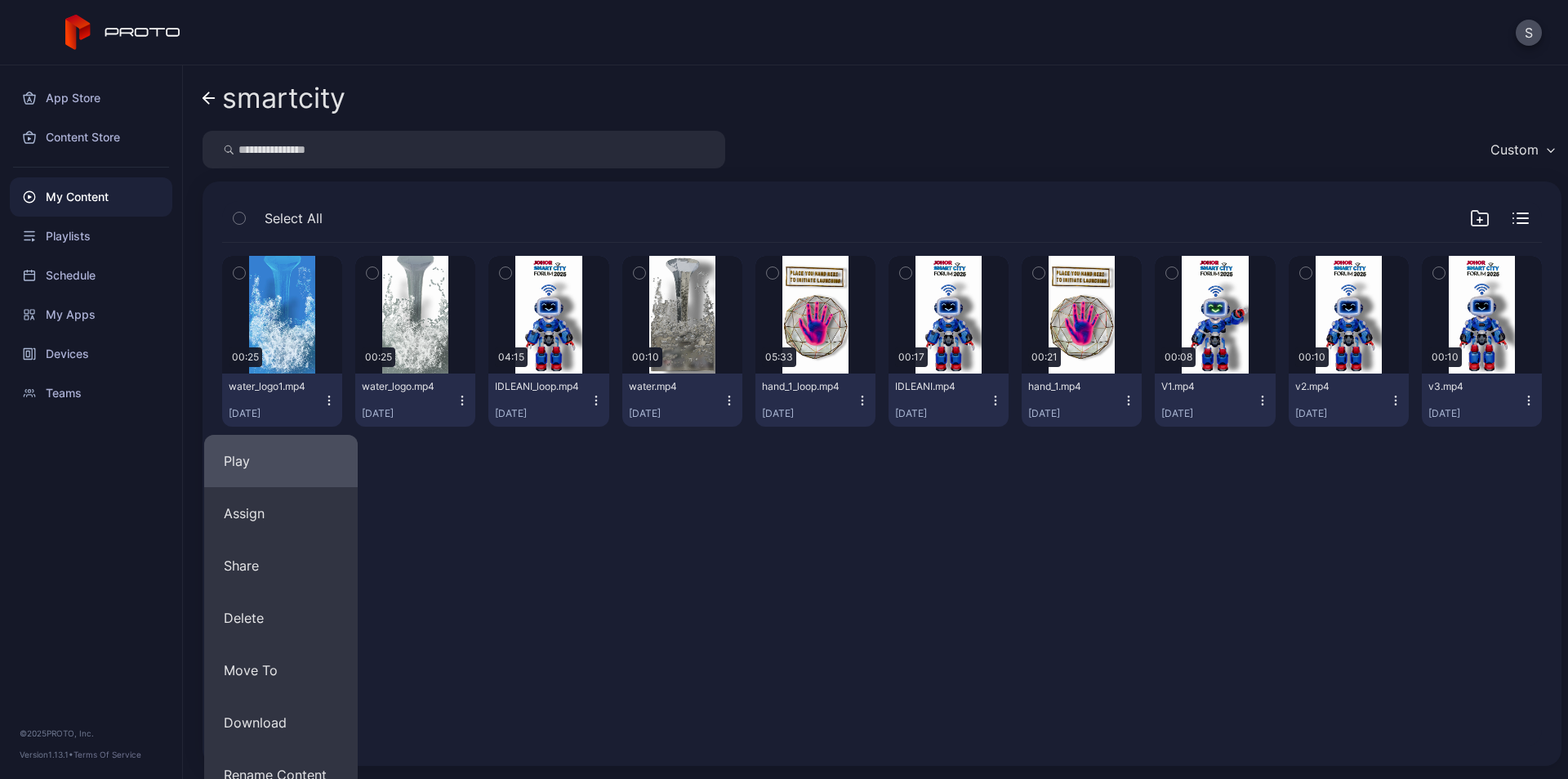
click at [295, 450] on button "Play" at bounding box center [281, 460] width 153 height 52
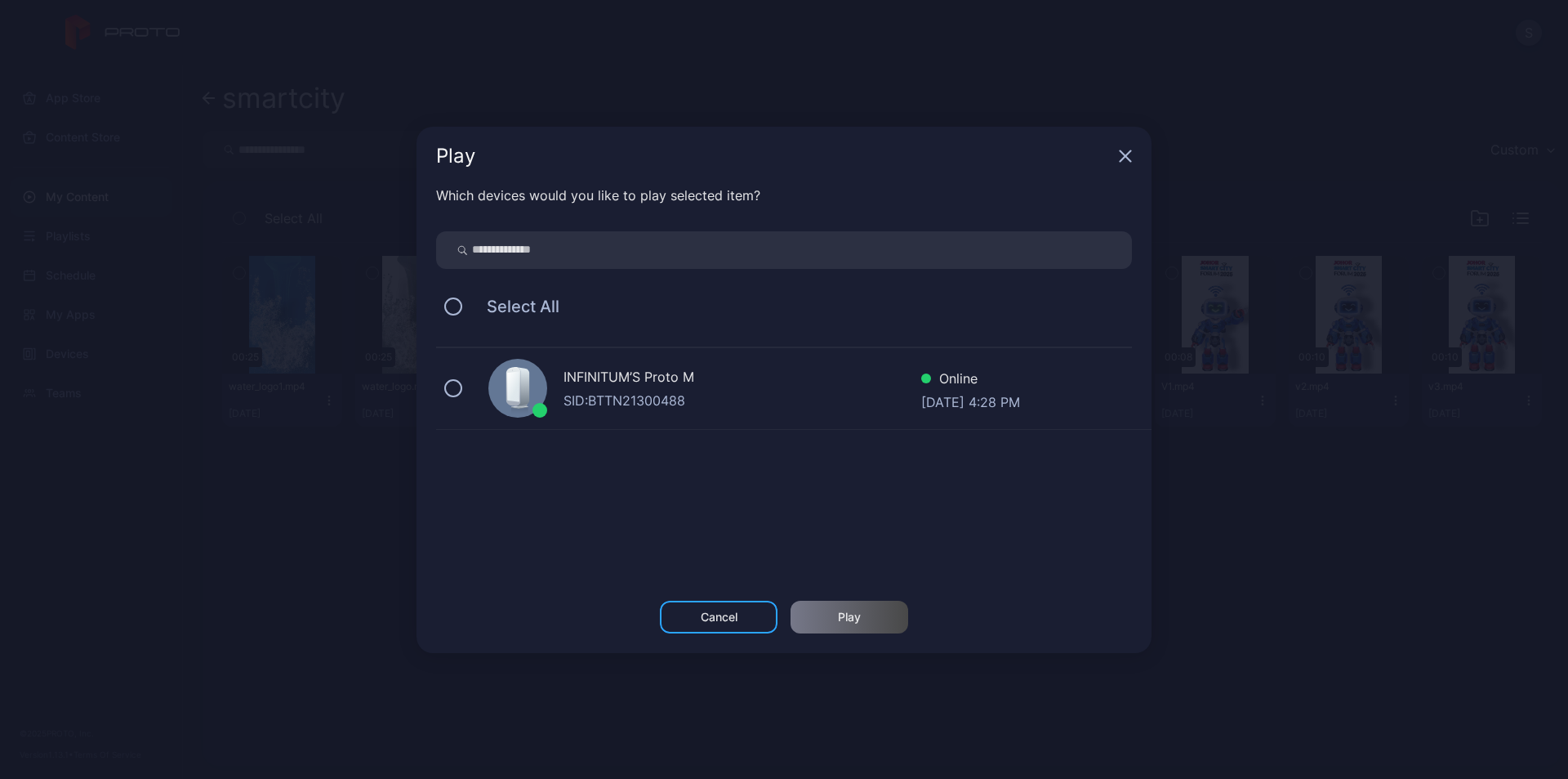
click at [624, 381] on div "INFINITUM’S Proto M" at bounding box center [742, 379] width 358 height 24
click at [870, 625] on div "Play" at bounding box center [849, 616] width 118 height 32
